Goal: Download file/media

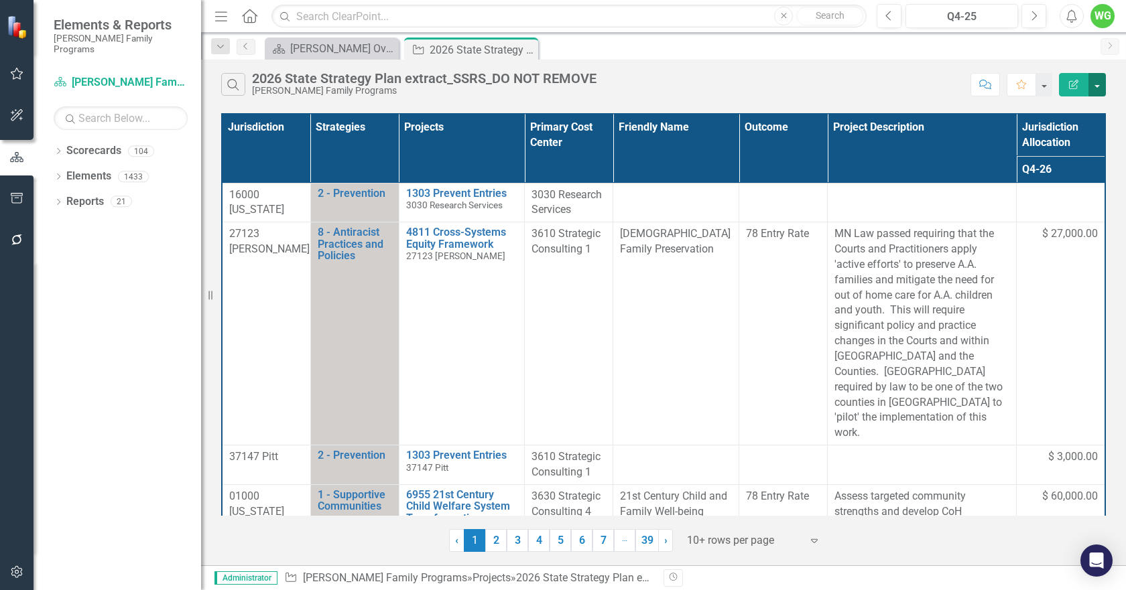
click at [1101, 87] on button "button" at bounding box center [1096, 84] width 17 height 23
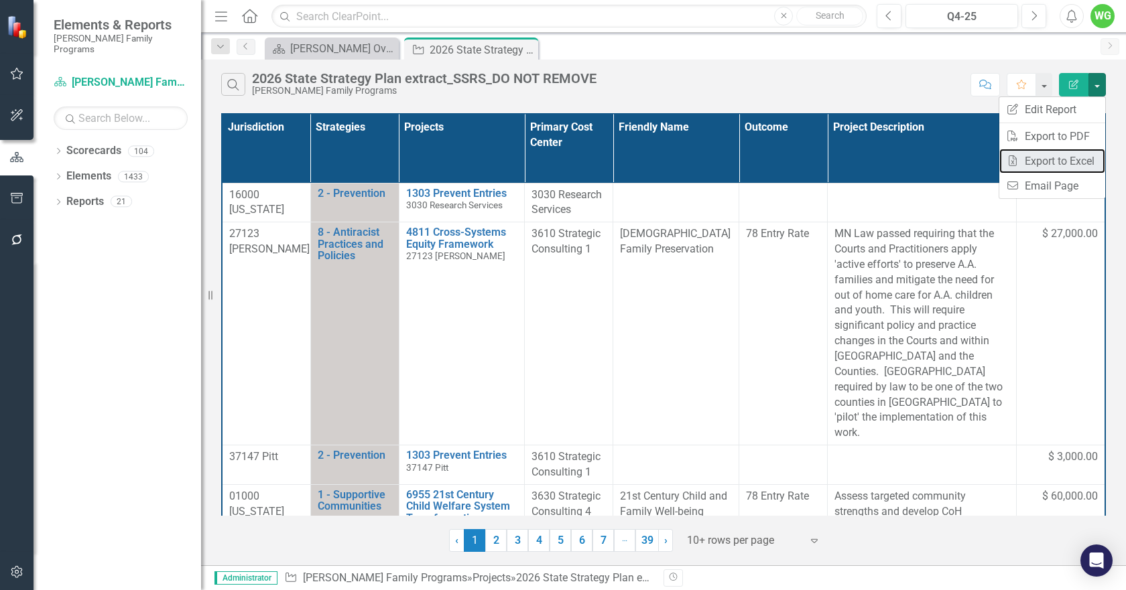
click at [1058, 153] on link "Excel Export to Excel" at bounding box center [1052, 161] width 106 height 25
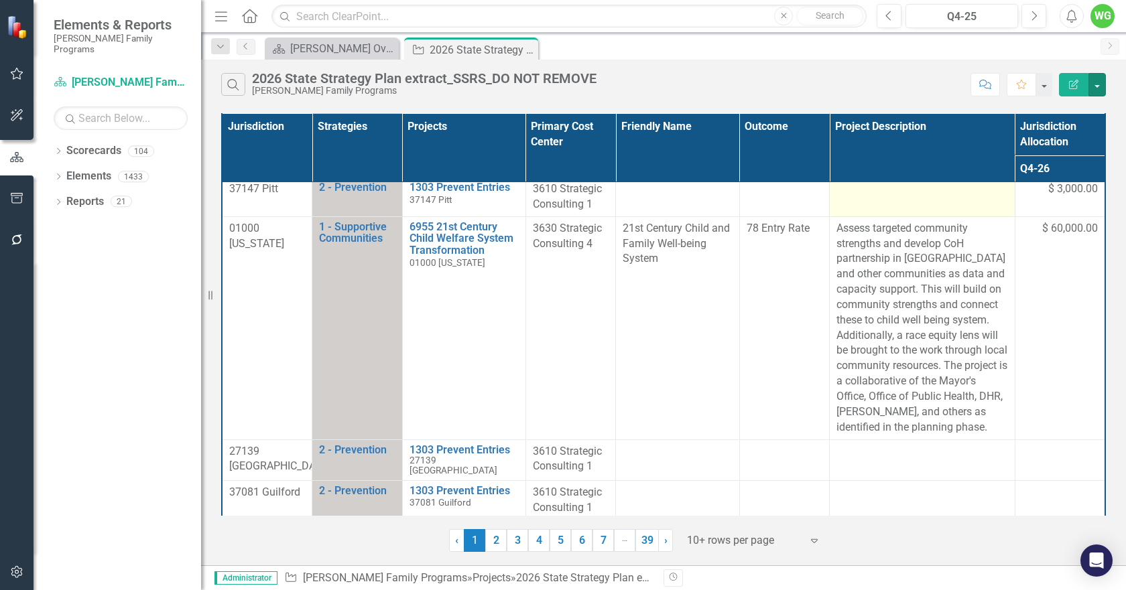
scroll to position [420, 0]
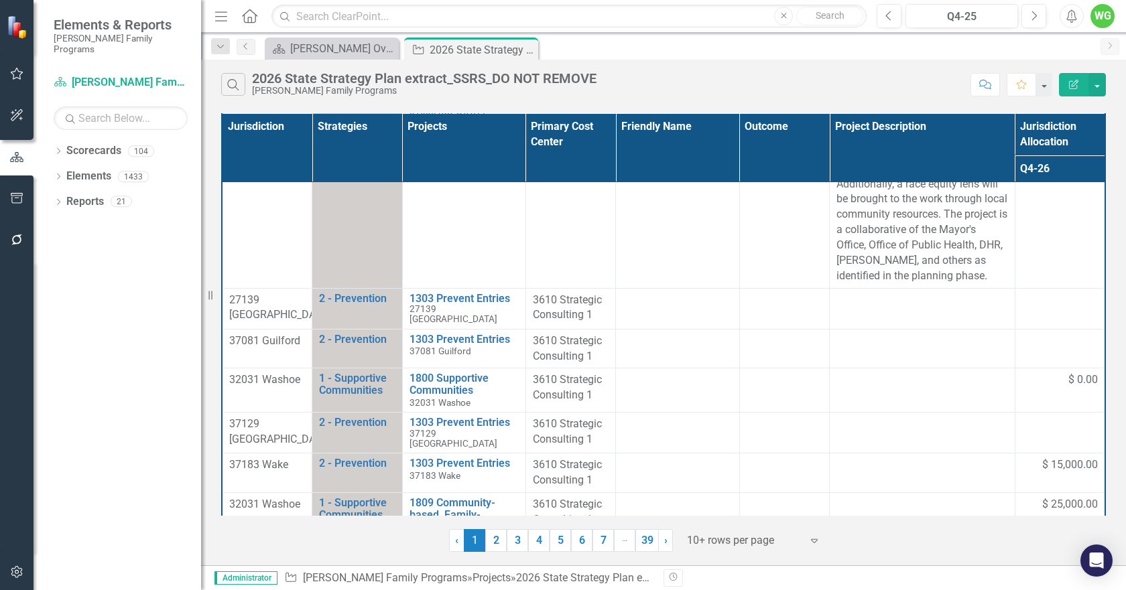
click at [1072, 14] on icon "button" at bounding box center [1072, 15] width 10 height 13
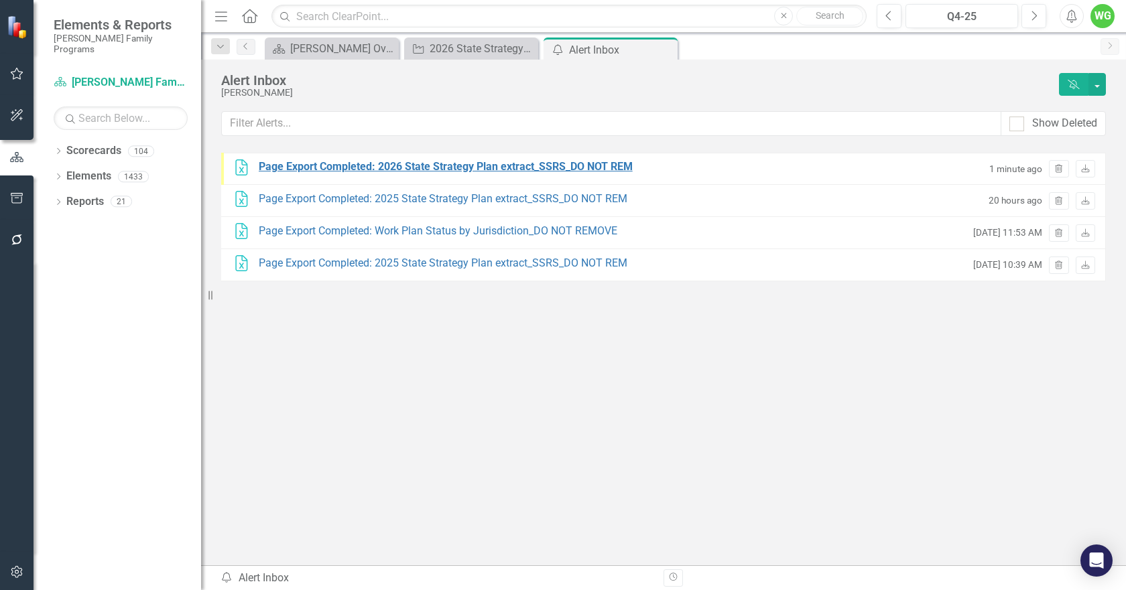
click at [424, 165] on div "Page Export Completed: 2026 State Strategy Plan extract_SSRS_DO NOT REM" at bounding box center [446, 166] width 374 height 15
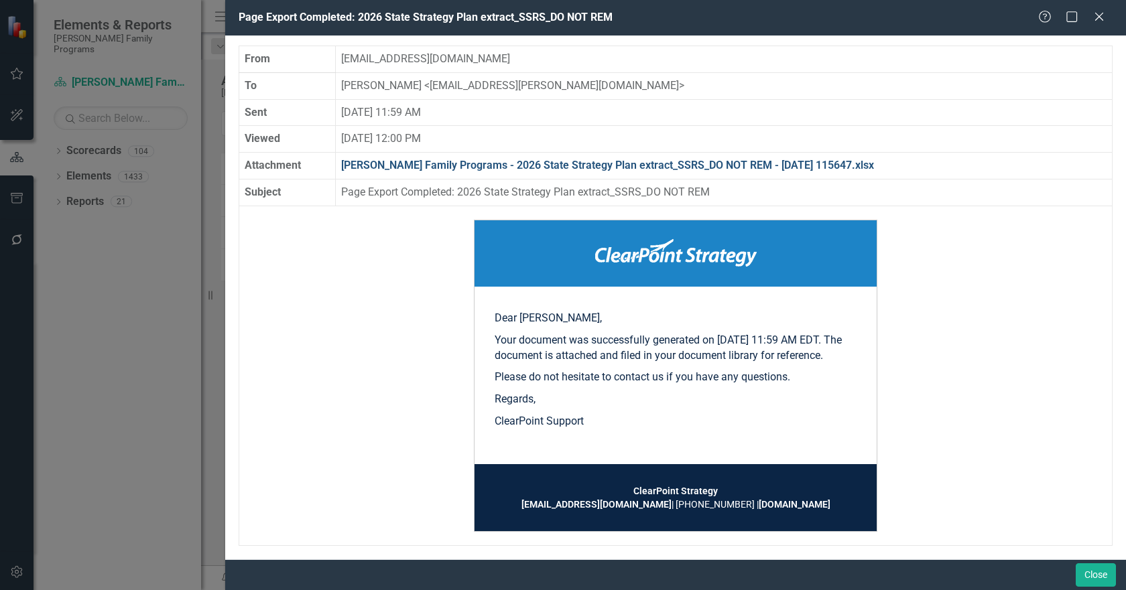
click at [781, 163] on link "Casey Family Programs - 2026 State Strategy Plan extract_SSRS_DO NOT REM - 2025…" at bounding box center [607, 165] width 533 height 13
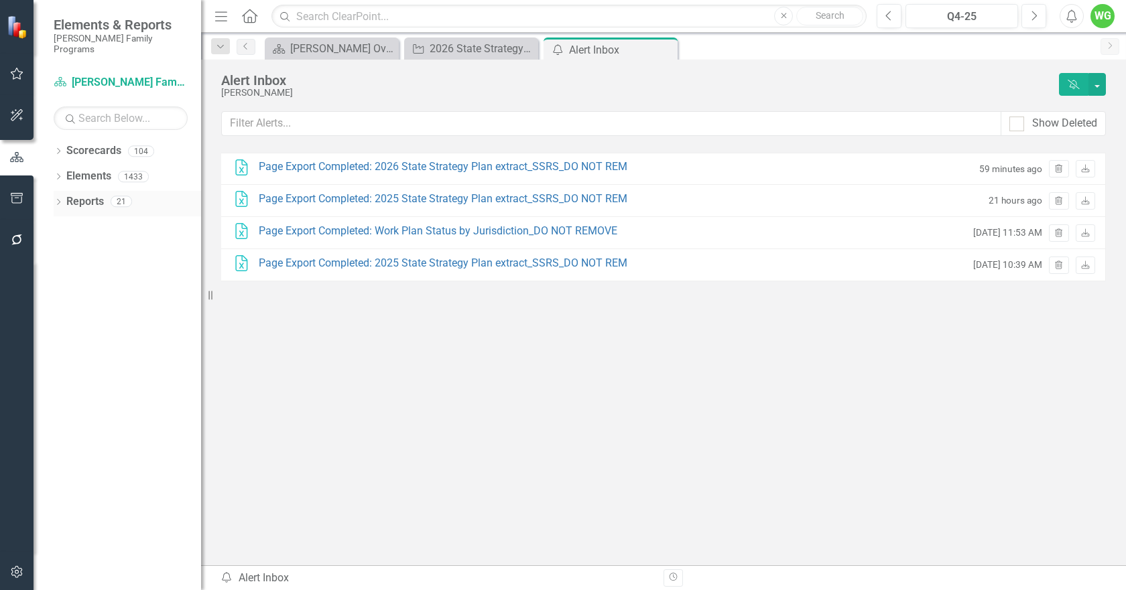
click at [61, 200] on icon "Dropdown" at bounding box center [58, 203] width 9 height 7
click at [66, 272] on div "Dropdown" at bounding box center [64, 277] width 9 height 11
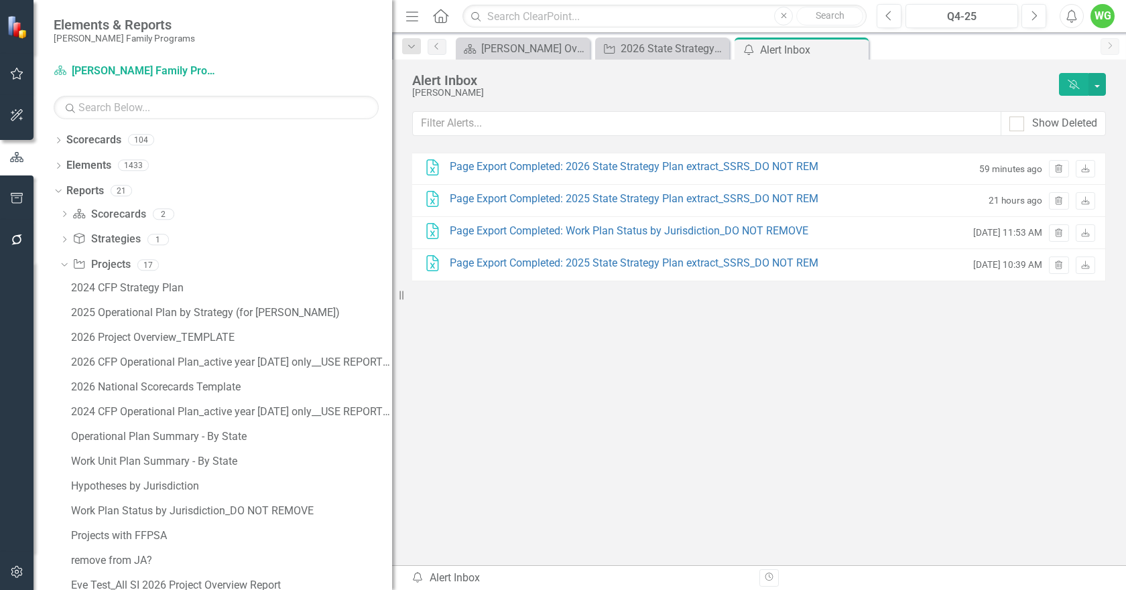
drag, startPoint x: 205, startPoint y: 381, endPoint x: 392, endPoint y: 381, distance: 187.0
click at [392, 381] on div "Resize" at bounding box center [397, 295] width 11 height 590
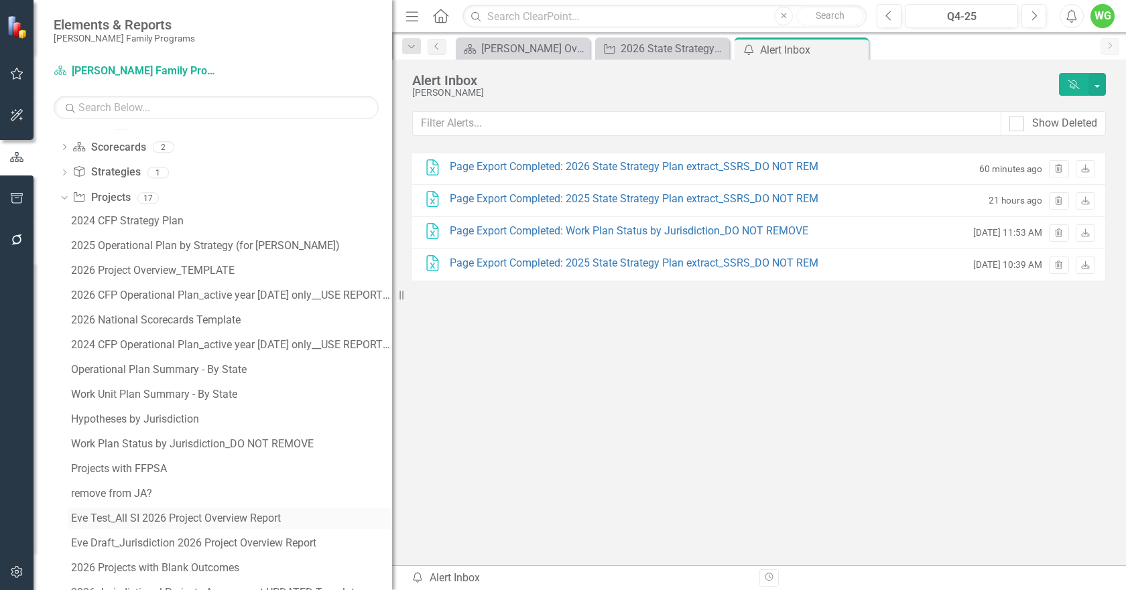
scroll to position [154, 0]
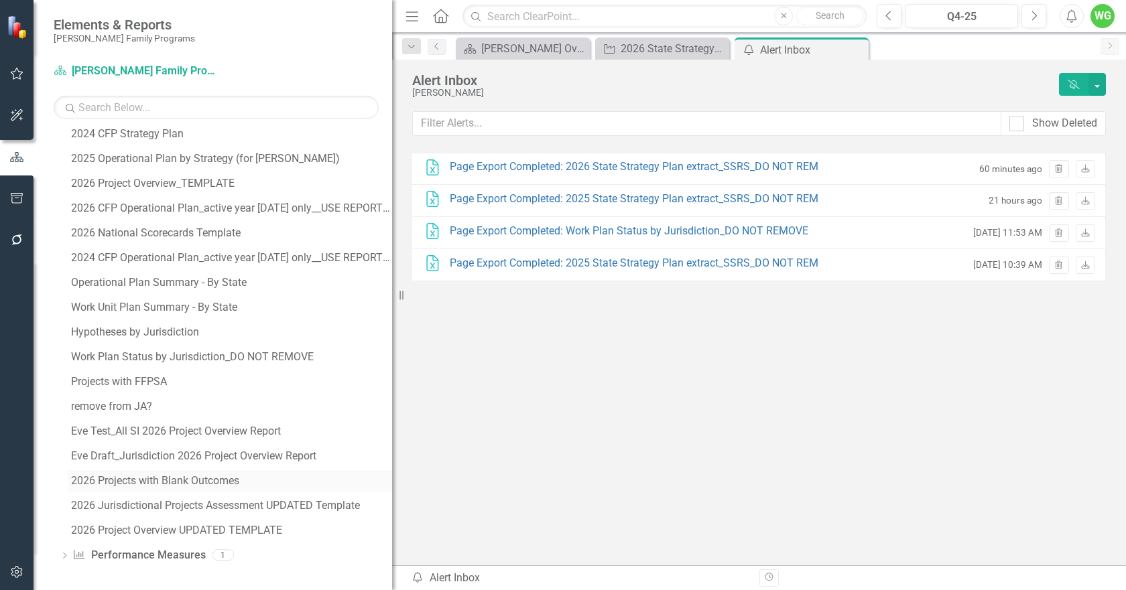
click at [192, 480] on div "2026 Projects with Blank Outcomes" at bounding box center [231, 481] width 321 height 12
